Goal: Information Seeking & Learning: Find specific fact

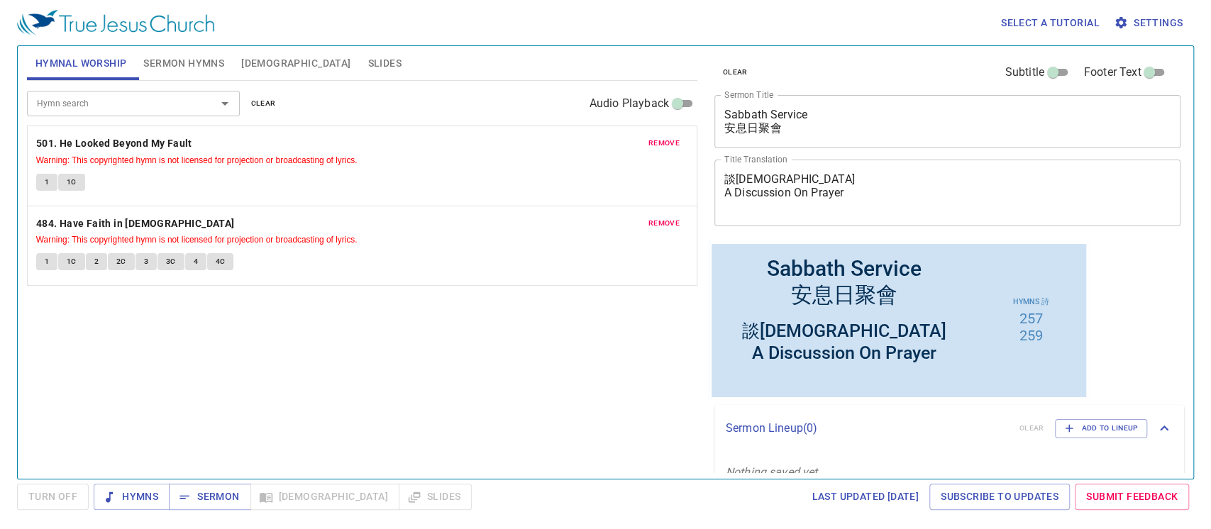
click at [657, 148] on span "remove" at bounding box center [663, 143] width 31 height 13
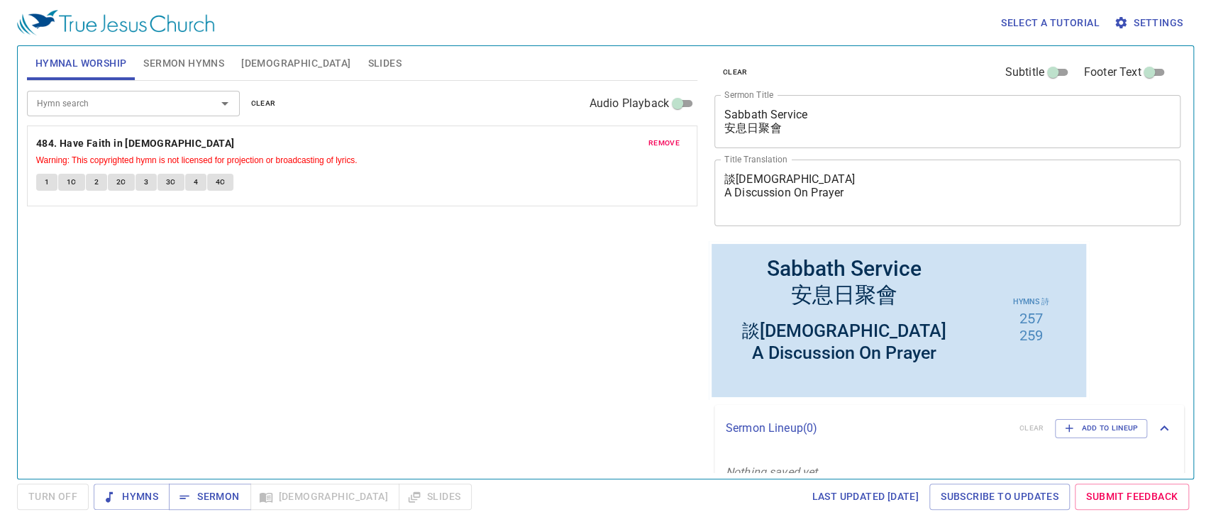
click at [657, 141] on span "remove" at bounding box center [663, 143] width 31 height 13
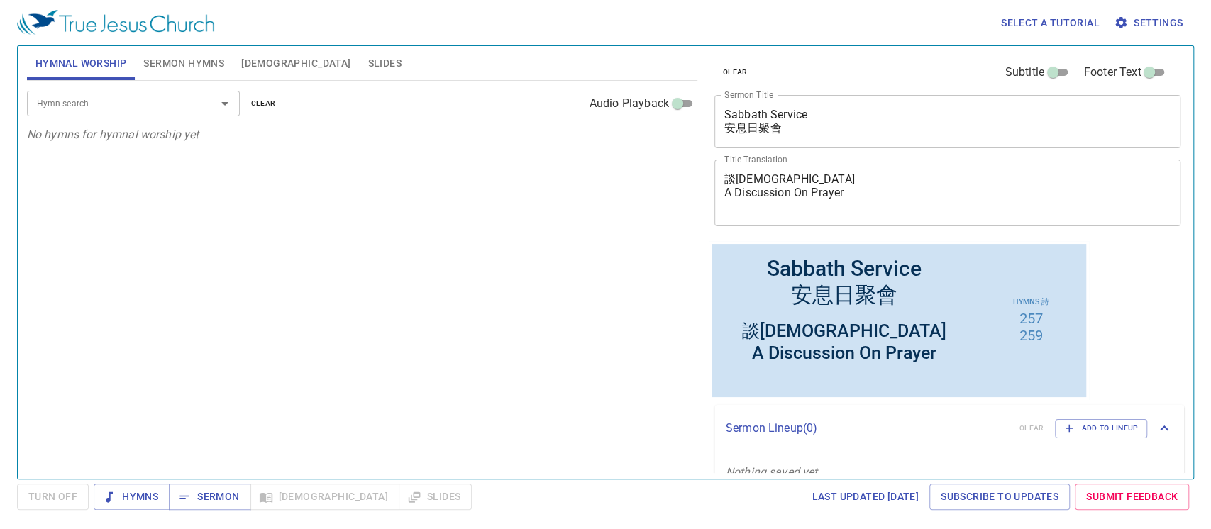
click at [164, 104] on input "Hymn search" at bounding box center [112, 103] width 162 height 16
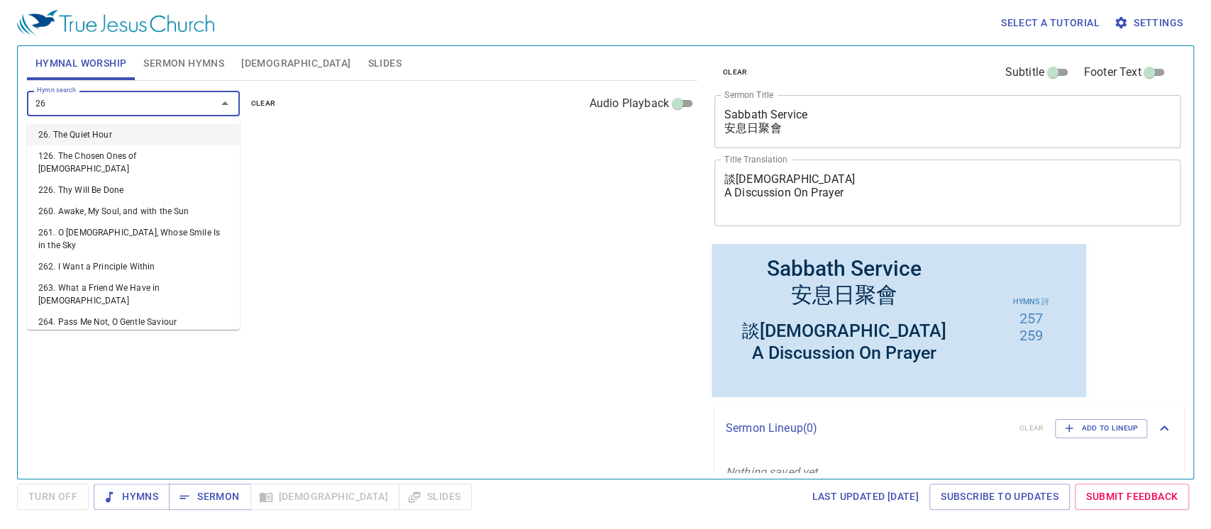
type input "263"
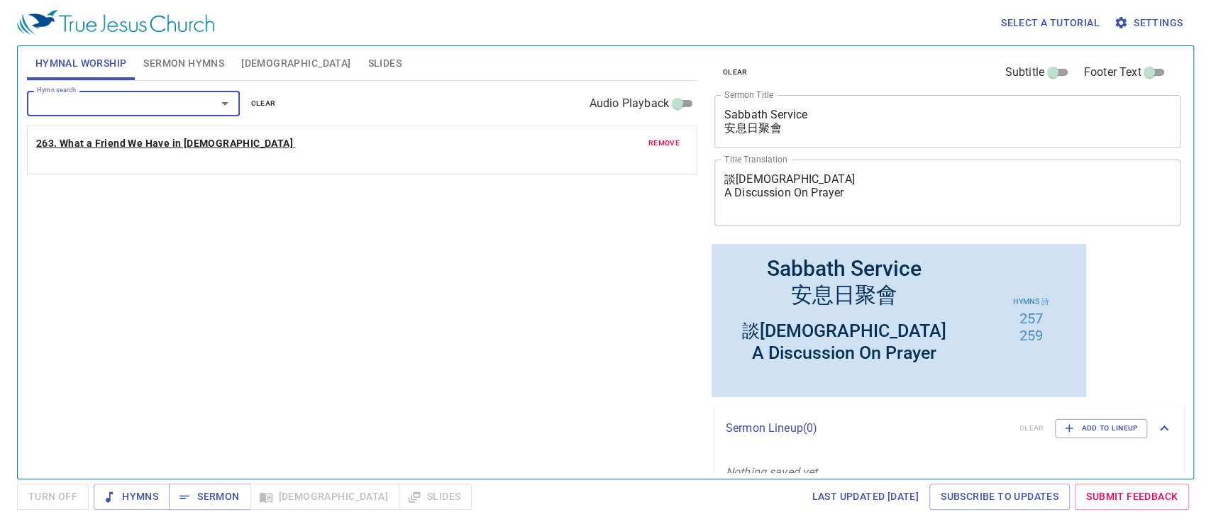
click at [171, 135] on b "263. What a Friend We Have in [DEMOGRAPHIC_DATA]" at bounding box center [164, 144] width 257 height 18
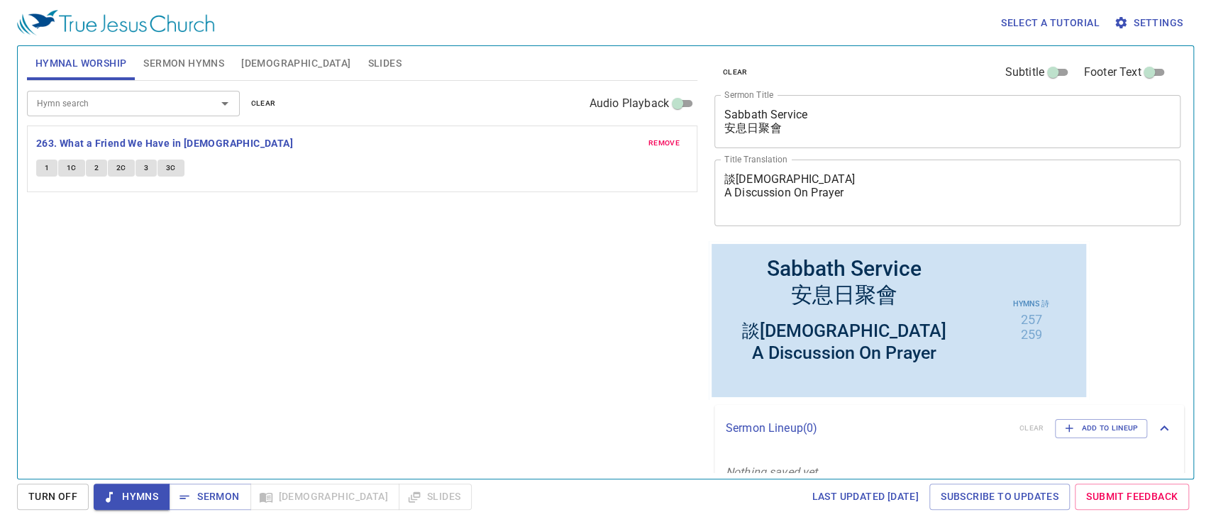
click at [50, 172] on button "1" at bounding box center [46, 168] width 21 height 17
click at [74, 167] on span "1C" at bounding box center [72, 168] width 10 height 13
click at [97, 160] on button "2" at bounding box center [96, 168] width 21 height 17
click at [124, 168] on span "2C" at bounding box center [121, 168] width 10 height 13
click at [144, 171] on span "3" at bounding box center [146, 168] width 4 height 13
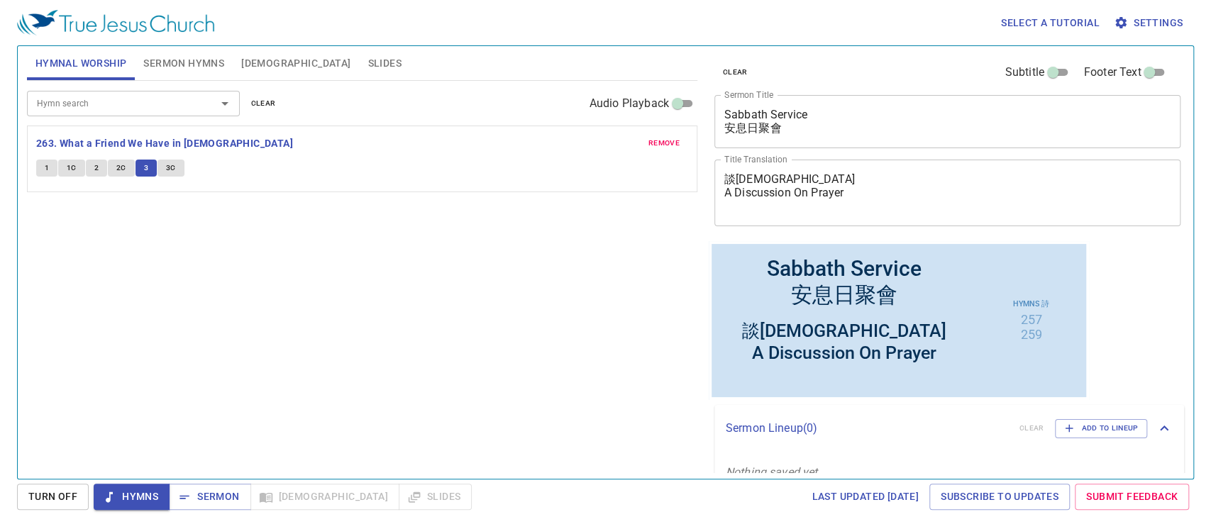
click at [169, 167] on span "3C" at bounding box center [171, 168] width 10 height 13
click at [487, 343] on div "Hymn search Hymn search clear Audio Playback remove 263. What a Friend We Have …" at bounding box center [362, 274] width 670 height 386
click at [666, 141] on span "remove" at bounding box center [663, 143] width 31 height 13
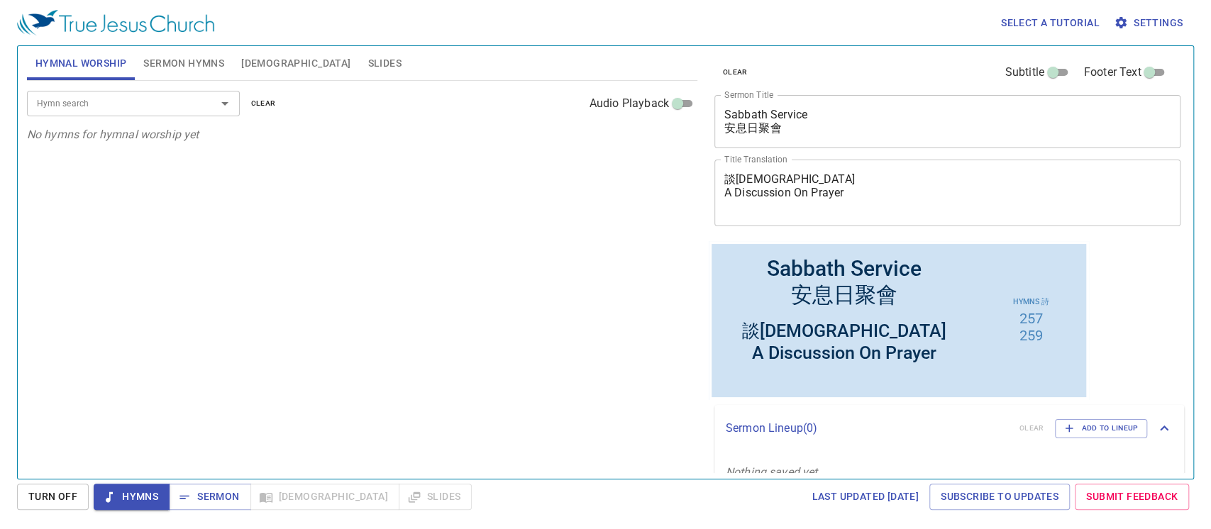
click at [173, 113] on div "Hymn search" at bounding box center [133, 103] width 213 height 25
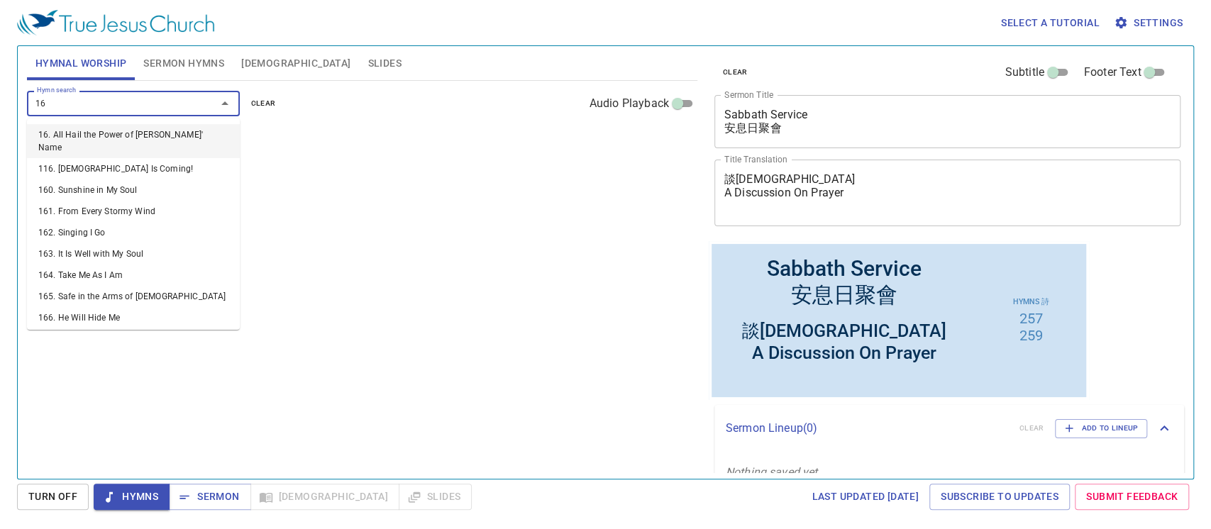
type input "163"
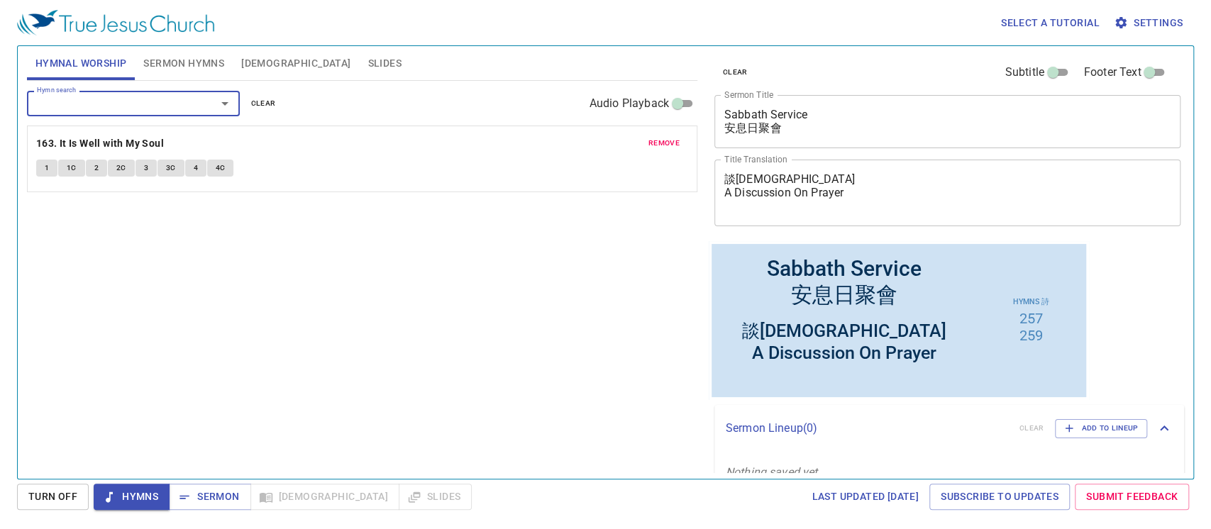
click at [51, 167] on button "1" at bounding box center [46, 168] width 21 height 17
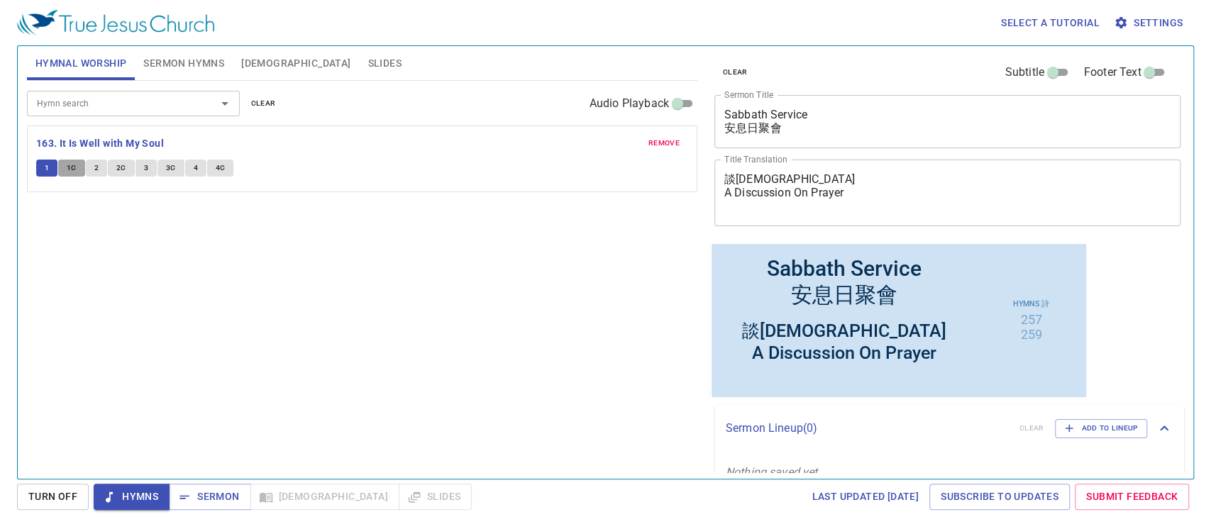
click at [74, 167] on span "1C" at bounding box center [72, 168] width 10 height 13
click at [96, 167] on span "2" at bounding box center [96, 168] width 4 height 13
click at [124, 171] on span "2C" at bounding box center [121, 168] width 10 height 13
click at [152, 165] on button "3" at bounding box center [145, 168] width 21 height 17
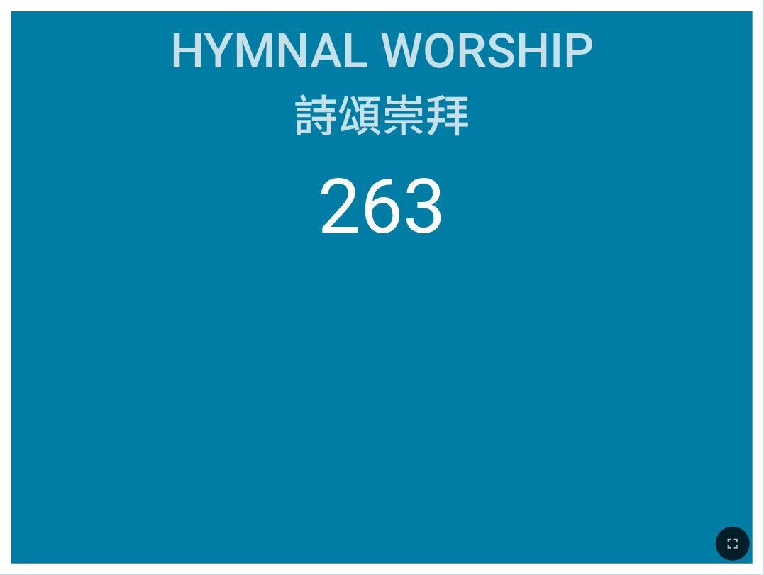
drag, startPoint x: 0, startPoint y: 0, endPoint x: 426, endPoint y: 258, distance: 497.7
drag, startPoint x: 426, startPoint y: 258, endPoint x: 268, endPoint y: 319, distance: 168.9
click at [268, 319] on ol "263" at bounding box center [382, 351] width 718 height 379
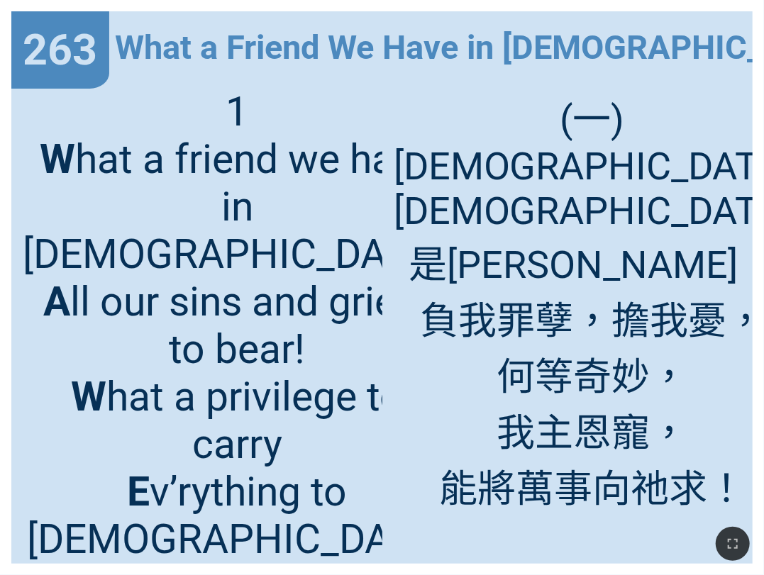
click at [34, 150] on span "1 W hat a friend we have in Jesus, A ll our sins and griefs to bear! W hat a pr…" at bounding box center [237, 349] width 428 height 523
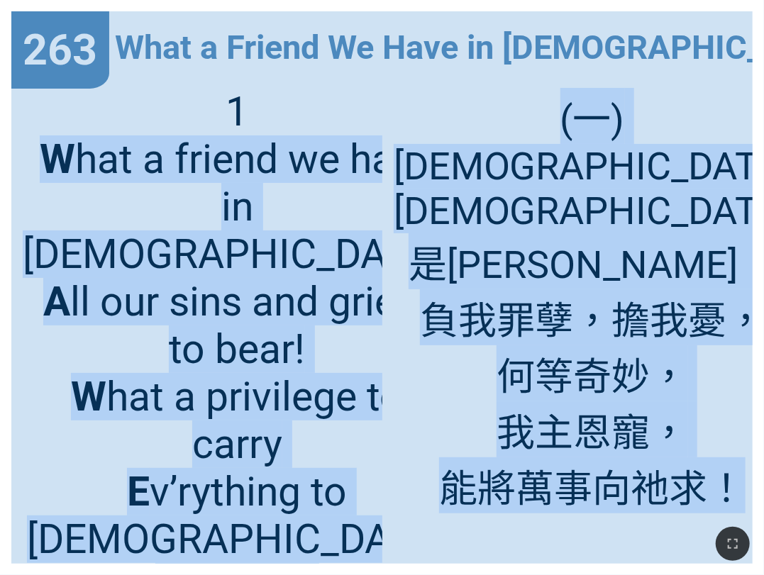
drag, startPoint x: 62, startPoint y: 157, endPoint x: 410, endPoint y: 519, distance: 502.1
click at [410, 6] on div "Sabbath Service 安息日聚會 Sabbath Service 安息日聚會 談禱告 A Discussion On Prayer 談禱告 A Di…" at bounding box center [382, 6] width 752 height 0
copy div "W hat a friend we have in Jesus, A ll our sins and griefs to bear! W hat a priv…"
click at [391, 496] on div "(一) 救主耶穌 是我恩友， 負我罪孽，擔我憂， 何等奇妙， 我主恩寵， 能將萬事向祂求！" at bounding box center [567, 320] width 371 height 487
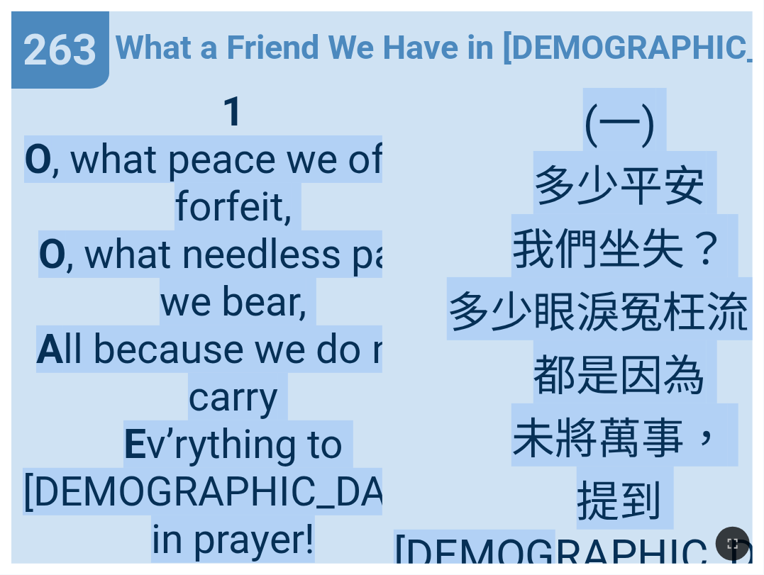
drag, startPoint x: 46, startPoint y: 167, endPoint x: 732, endPoint y: 487, distance: 756.8
click at [732, 487] on div "What a Friend We Have in Jesus 耶穌恩友 What a Friend We Have in Jesus 耶穌恩友 1 O , w…" at bounding box center [381, 287] width 741 height 552
copy div "O , what peace we often forfeit, O , what needless pain we bear, A ll because w…"
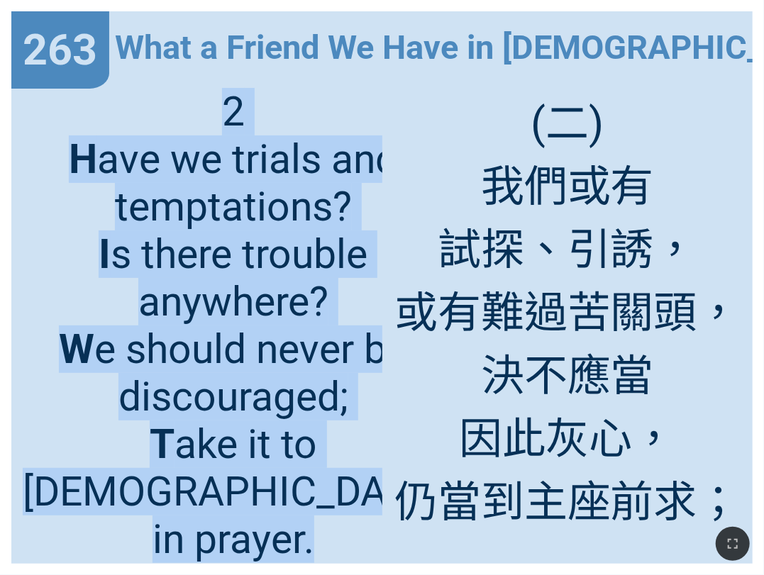
click at [227, 294] on span "2 H ave we trials and temptations? I s there trouble anywhere? W e should never…" at bounding box center [233, 325] width 421 height 475
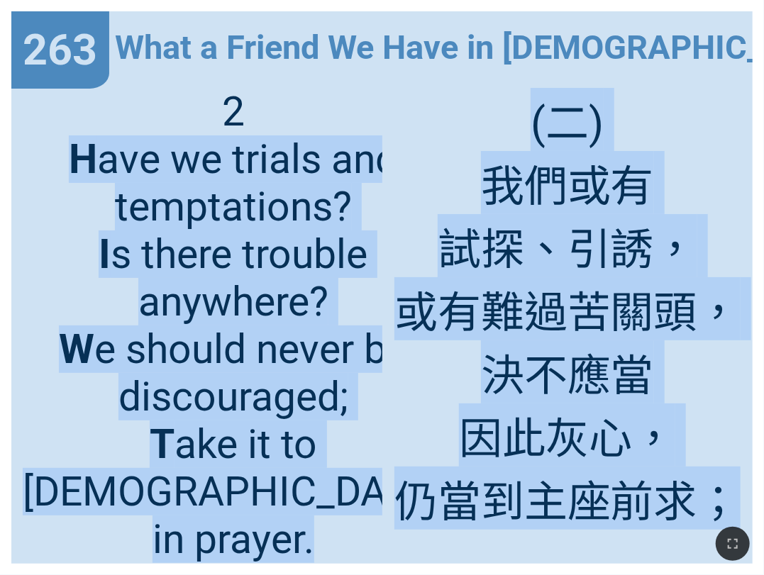
drag, startPoint x: 42, startPoint y: 162, endPoint x: 742, endPoint y: 482, distance: 769.9
click at [742, 482] on div "What a Friend We Have in Jesus 耶穌恩友 What a Friend We Have in Jesus 耶穌恩友 2 H ave…" at bounding box center [381, 287] width 741 height 552
copy div "H ave we trials and temptations? I s there trouble anywhere? W e should never b…"
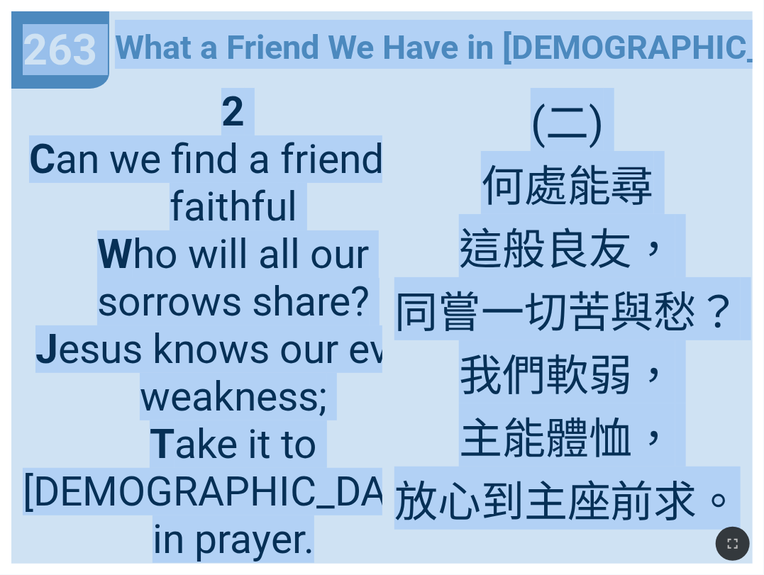
click at [212, 118] on span "2 C an we find a friend so faithful W ho will all our sorrows share? J esus kno…" at bounding box center [233, 325] width 421 height 475
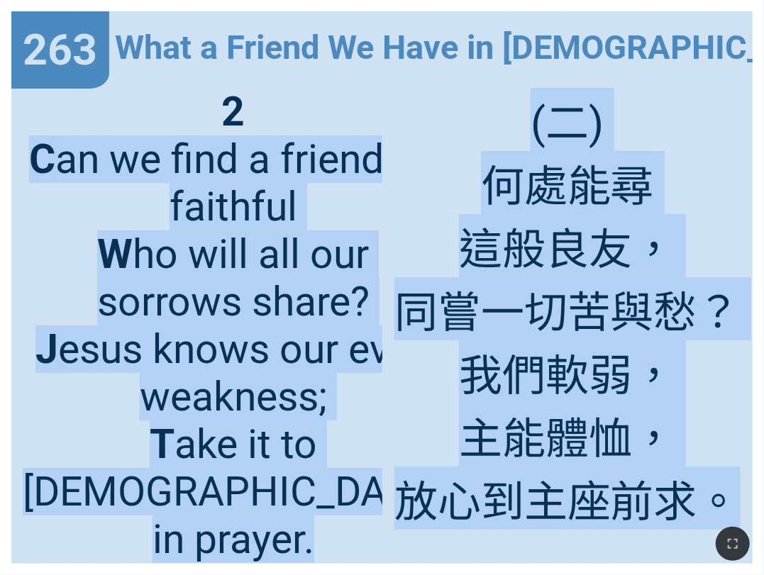
drag, startPoint x: 74, startPoint y: 160, endPoint x: 735, endPoint y: 506, distance: 746.5
click at [735, 506] on div "What a Friend We Have in Jesus 耶穌恩友 What a Friend We Have in Jesus 耶穌恩友 2 C an …" at bounding box center [381, 287] width 741 height 552
copy div "C an we find a friend so faithful W ho will all our sorrows share? J esus knows…"
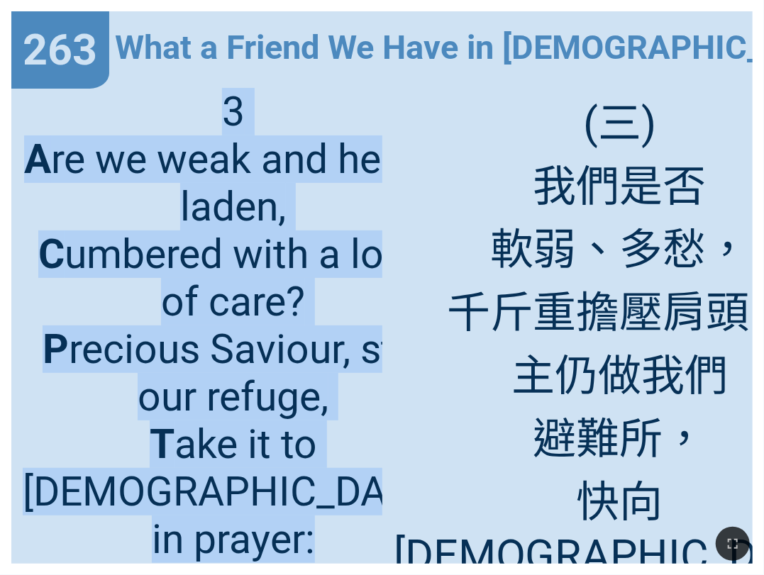
click at [295, 241] on span "3 A re we weak and heavy laden, C umbered with a load of care? P recious Saviou…" at bounding box center [233, 325] width 421 height 475
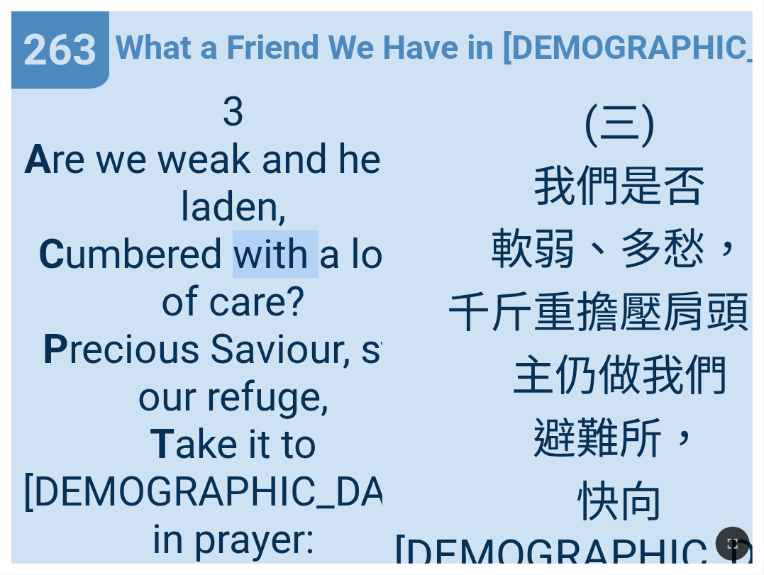
click at [295, 241] on span "3 A re we weak and heavy laden, C umbered with a load of care? P recious Saviou…" at bounding box center [233, 325] width 421 height 475
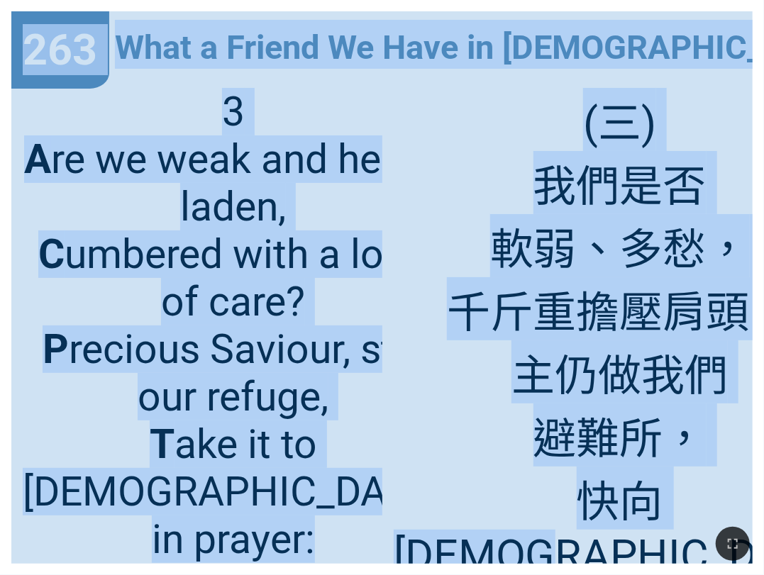
click at [295, 241] on span "3 A re we weak and heavy laden, C umbered with a load of care? P recious Saviou…" at bounding box center [233, 325] width 421 height 475
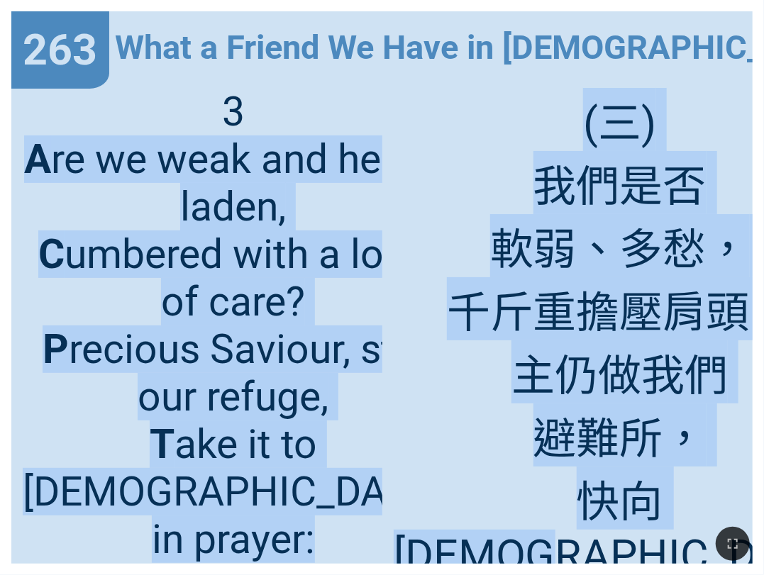
drag, startPoint x: 52, startPoint y: 165, endPoint x: 758, endPoint y: 438, distance: 756.9
click at [758, 438] on div "263 263 What a Friend We Have in Jesus 耶穌恩友 What a Friend We Have in Jesus 耶穌恩友…" at bounding box center [382, 287] width 764 height 575
copy div "A re we weak and heavy laden, C umbered with a load of care? P recious Saviour,…"
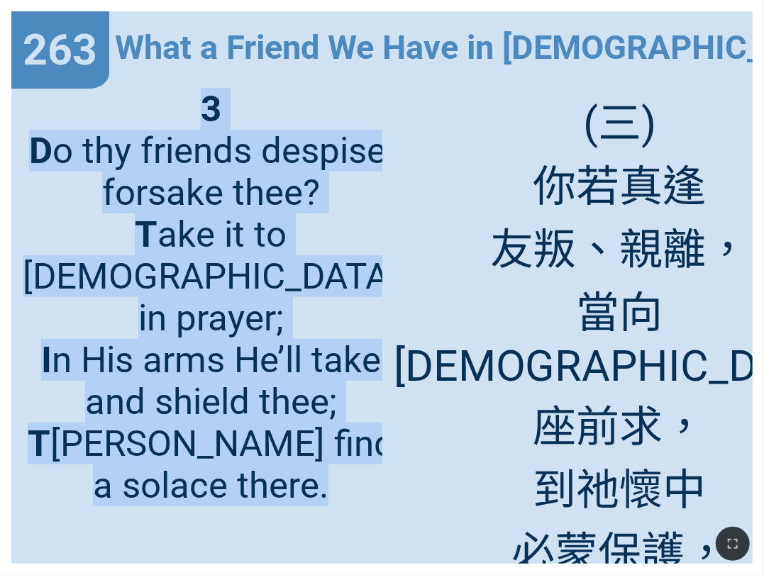
click at [153, 199] on span "3 D o thy friends despise, forsake thee? T ake it to the Lord in prayer; I n Hi…" at bounding box center [211, 297] width 376 height 418
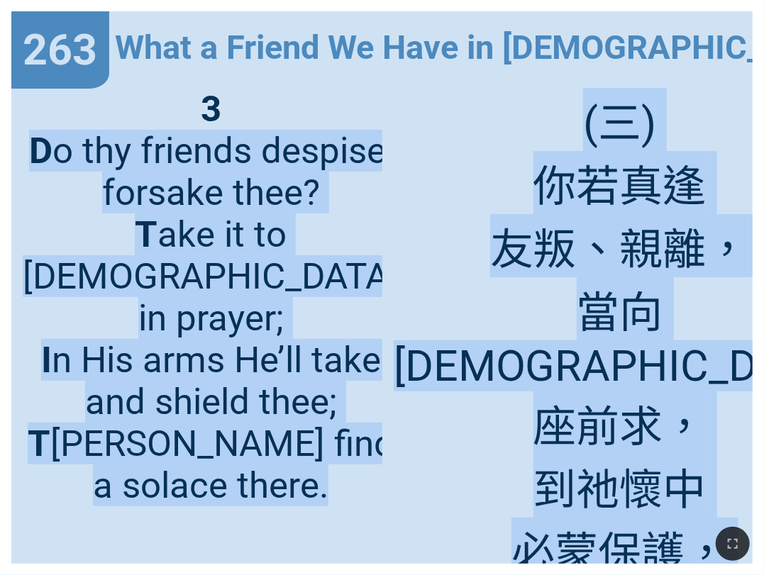
drag, startPoint x: 79, startPoint y: 156, endPoint x: 744, endPoint y: 509, distance: 752.2
click at [744, 509] on div "What a Friend We Have in Jesus 耶穌恩友 What a Friend We Have in Jesus 耶穌恩友 3 D o t…" at bounding box center [381, 287] width 741 height 552
copy div "D o thy friends despise, forsake thee? T ake it to the Lord in prayer; I n His …"
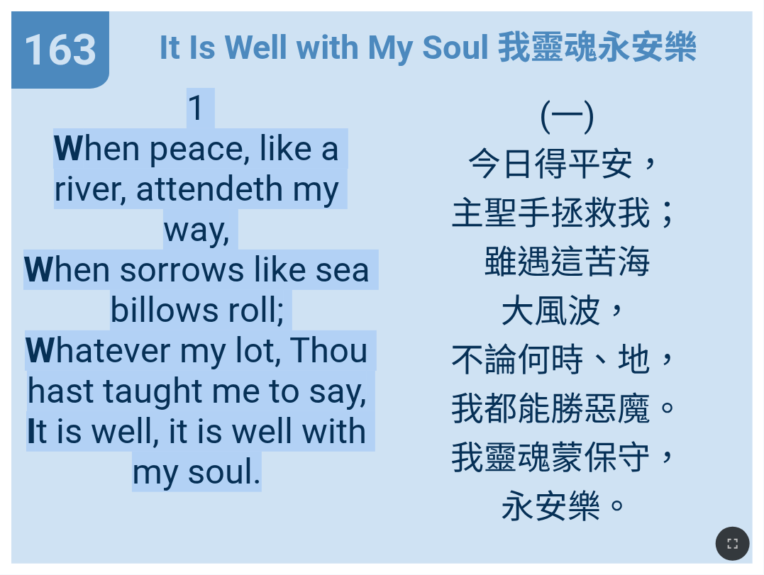
click at [206, 137] on span "1 W hen peace, like a river, attendeth my way, W hen sorrows like sea billows r…" at bounding box center [197, 290] width 348 height 404
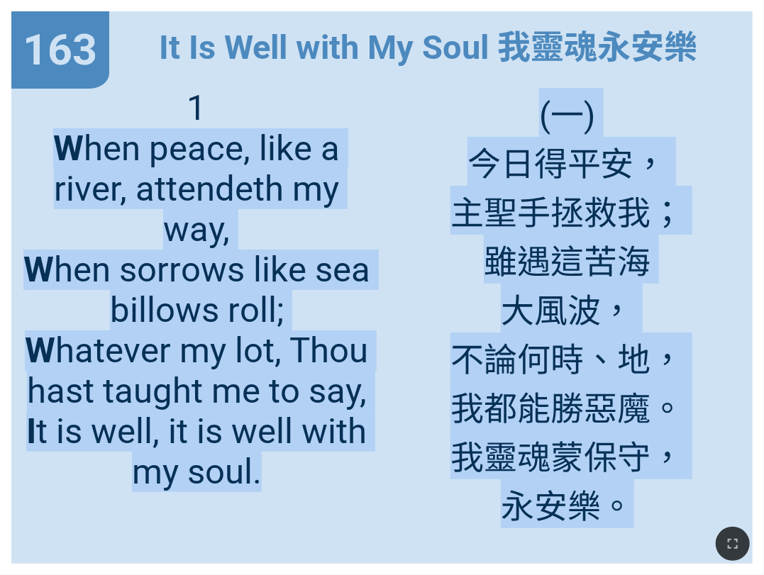
drag, startPoint x: 52, startPoint y: 150, endPoint x: 719, endPoint y: 410, distance: 715.7
click at [719, 410] on div "It Is Well with My Soul 我靈魂永安樂 It Is Well with My Soul 我靈魂永安樂 1 W hen peace, li…" at bounding box center [381, 287] width 741 height 552
copy div "W hen peace, like a river, attendeth my way, W hen sorrows like sea billows rol…"
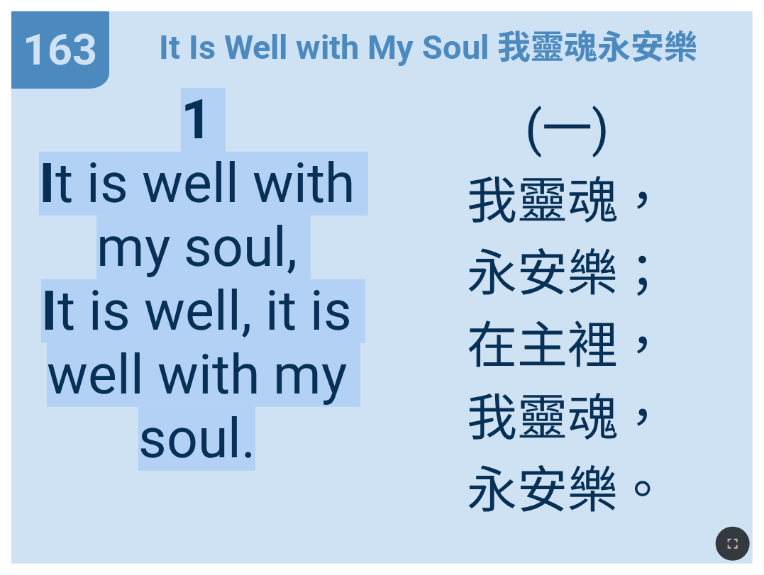
click at [52, 173] on b "I" at bounding box center [47, 184] width 16 height 64
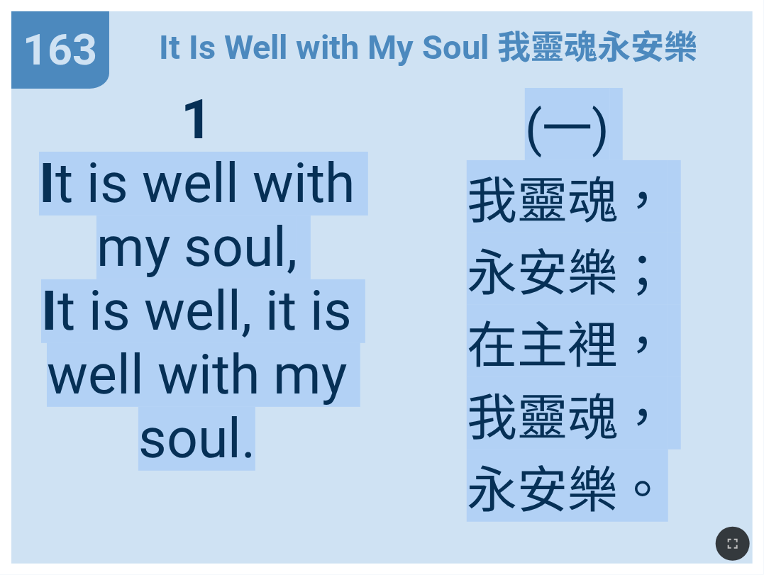
drag, startPoint x: 43, startPoint y: 174, endPoint x: 682, endPoint y: 513, distance: 723.4
click at [682, 6] on div "Sabbath Service 安息日聚會 Sabbath Service 安息日聚會 談禱告 A Discussion On Prayer 談禱告 A Di…" at bounding box center [382, 6] width 752 height 0
copy div "I t is well with my soul, I t is well, it is well with my soul. 1 I t is well w…"
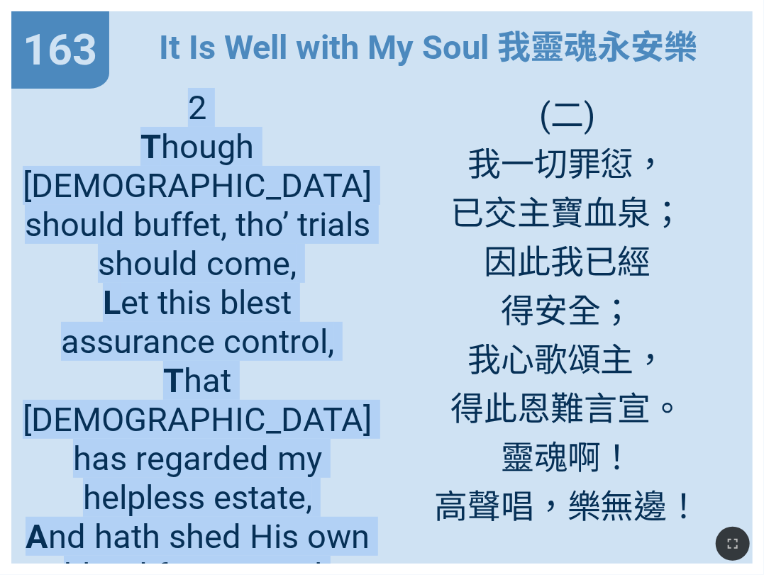
click at [287, 198] on span "2 T hough Satan should buffet, tho’ trials should come, L et this blest assuran…" at bounding box center [197, 341] width 349 height 507
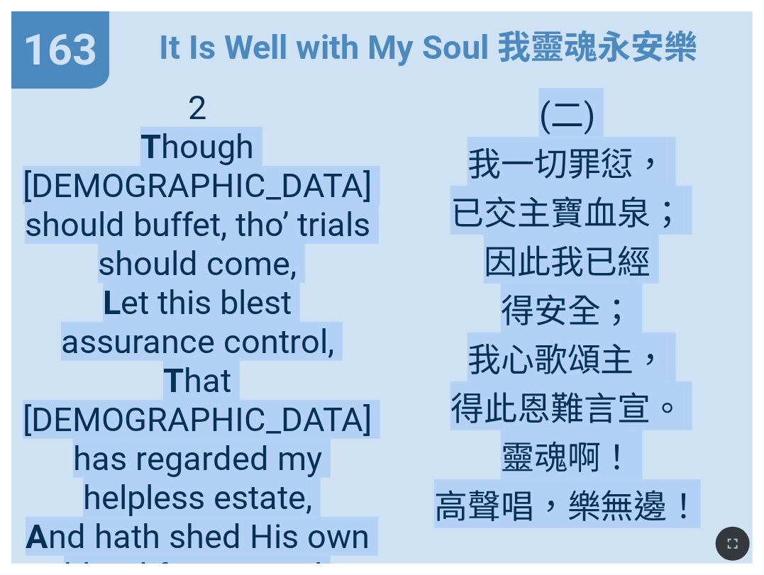
drag, startPoint x: 40, startPoint y: 144, endPoint x: 719, endPoint y: 435, distance: 739.3
click at [719, 435] on div "It Is Well with My Soul 我靈魂永安樂 It Is Well with My Soul 我靈魂永安樂 2 T hough Satan s…" at bounding box center [381, 287] width 741 height 552
copy div "T hough Satan should buffet, tho’ trials should come, L et this blest assurance…"
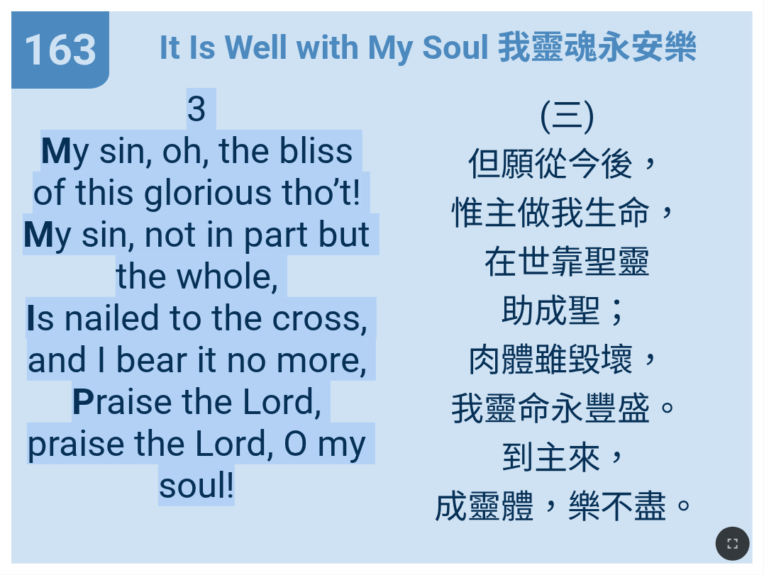
click at [127, 221] on span "3 M y sin, oh, the bliss of this glorious tho’t! M y sin, not in part but the w…" at bounding box center [197, 297] width 348 height 418
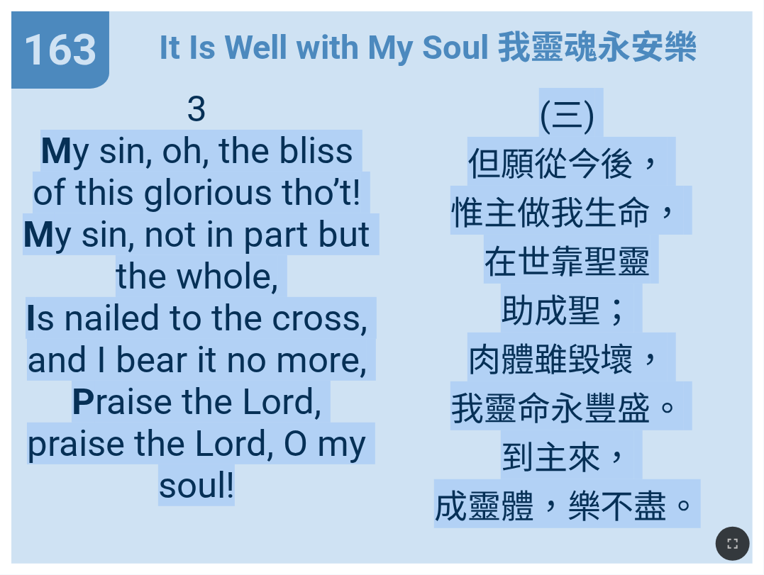
drag, startPoint x: 45, startPoint y: 155, endPoint x: 689, endPoint y: 494, distance: 727.1
click at [689, 494] on div "It Is Well with My Soul 我靈魂永安樂 It Is Well with My Soul 我靈魂永安樂 3 M y sin, oh, th…" at bounding box center [381, 287] width 741 height 552
copy div "M y sin, oh, the bliss of this glorious tho’t! M y sin, not in part but the who…"
